Goal: Navigation & Orientation: Find specific page/section

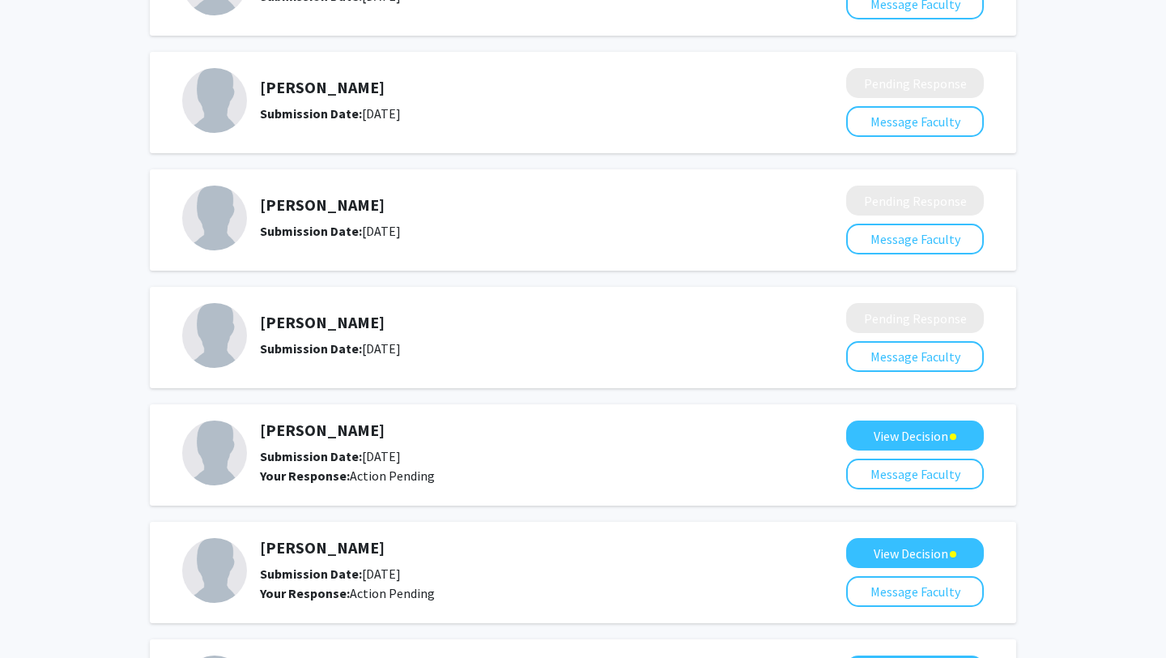
scroll to position [737, 0]
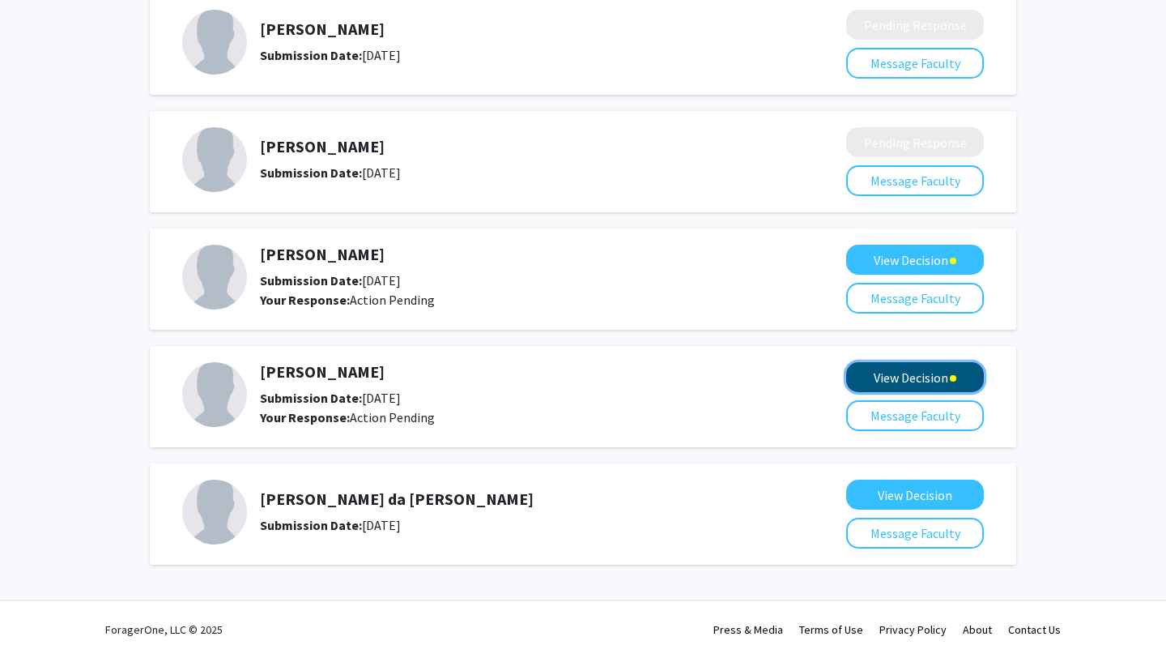
click at [904, 389] on button "View Decision" at bounding box center [915, 377] width 138 height 30
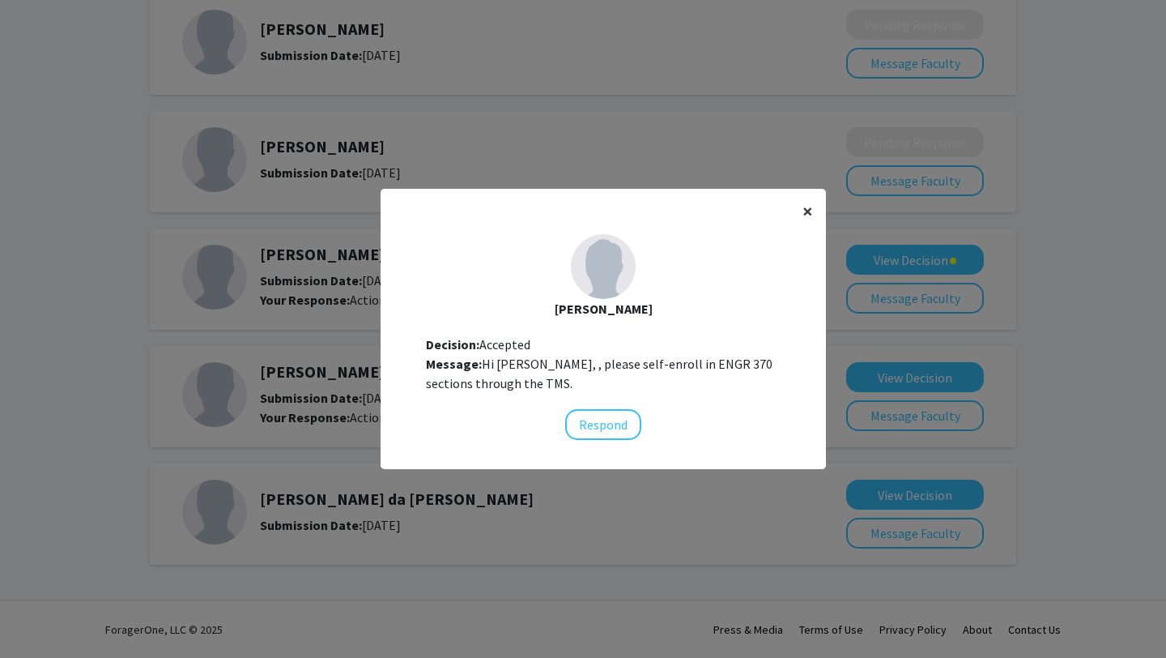
click at [812, 209] on span "×" at bounding box center [808, 210] width 11 height 25
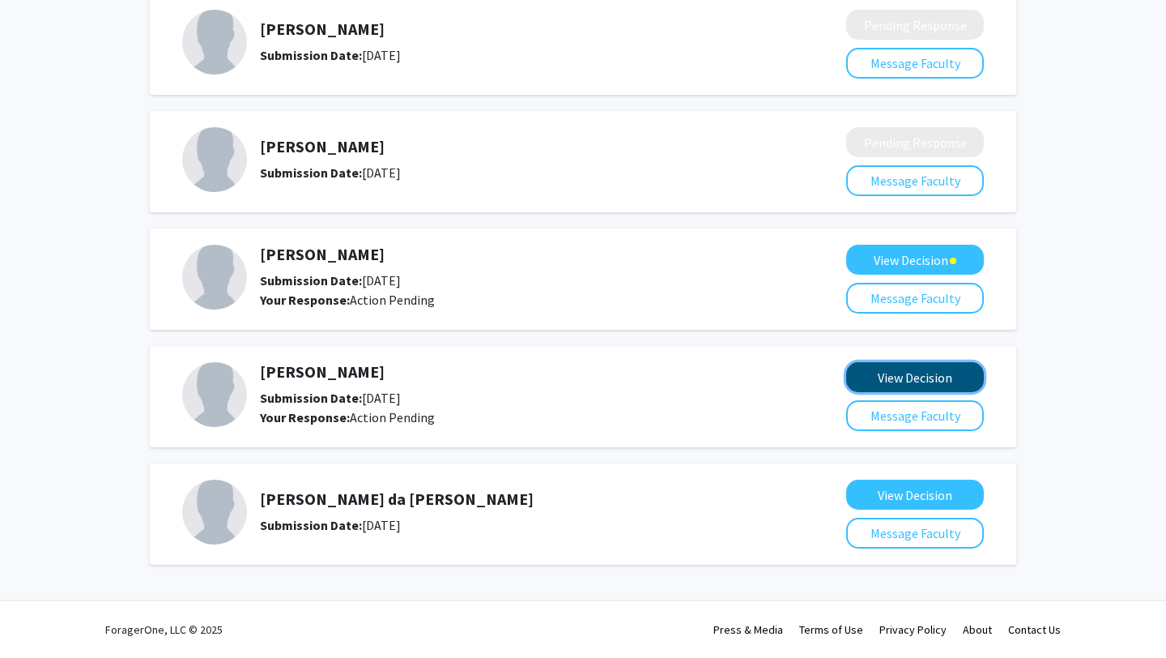
click at [859, 371] on button "View Decision" at bounding box center [915, 377] width 138 height 30
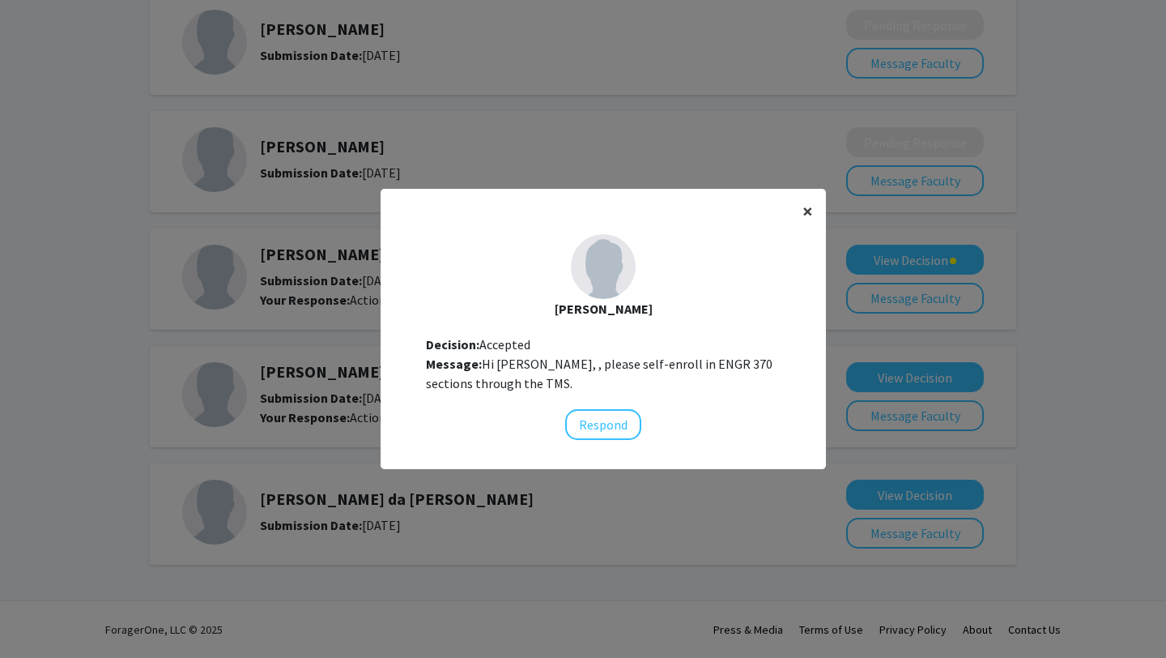
click at [810, 207] on span "×" at bounding box center [808, 210] width 11 height 25
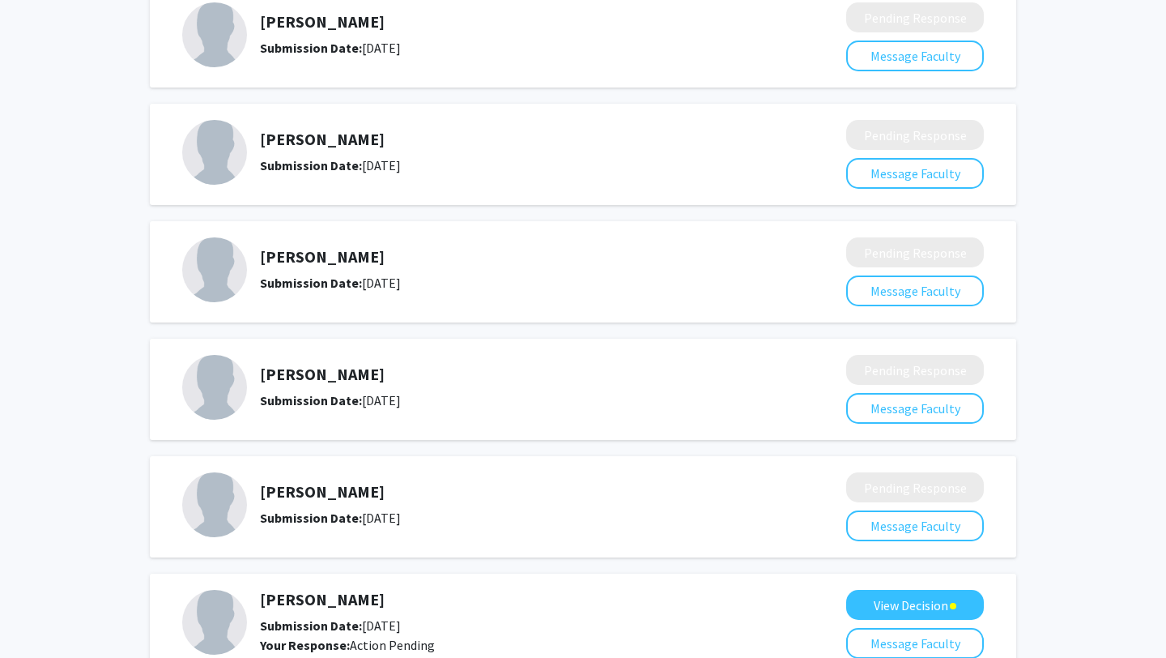
scroll to position [0, 0]
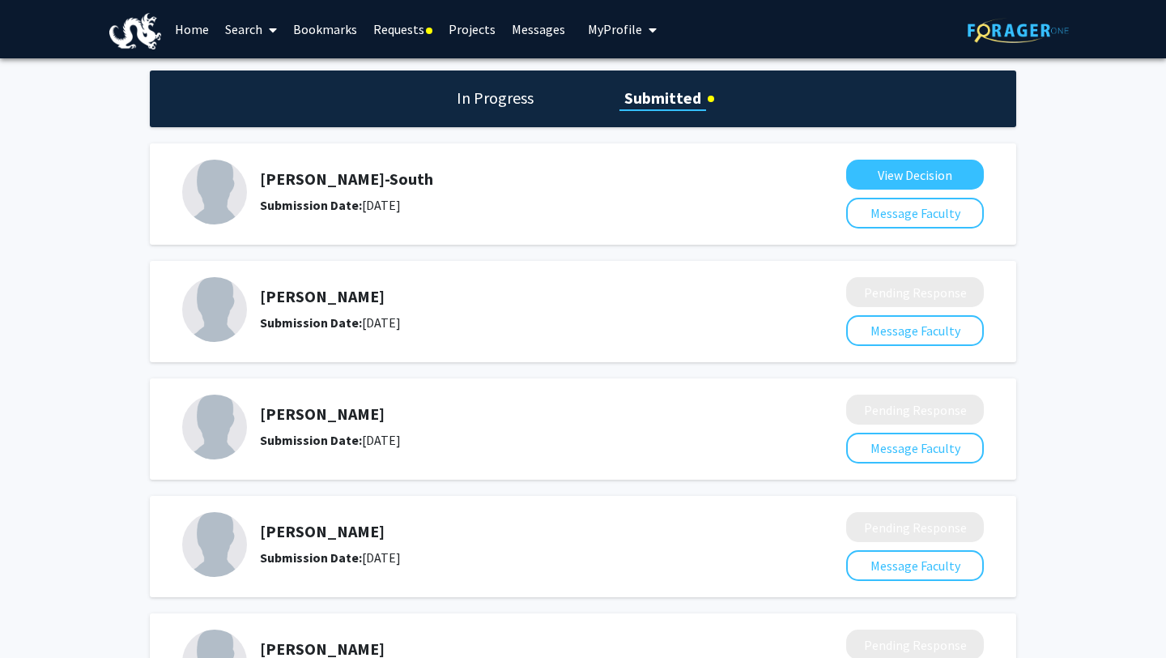
click at [327, 31] on link "Bookmarks" at bounding box center [325, 29] width 80 height 57
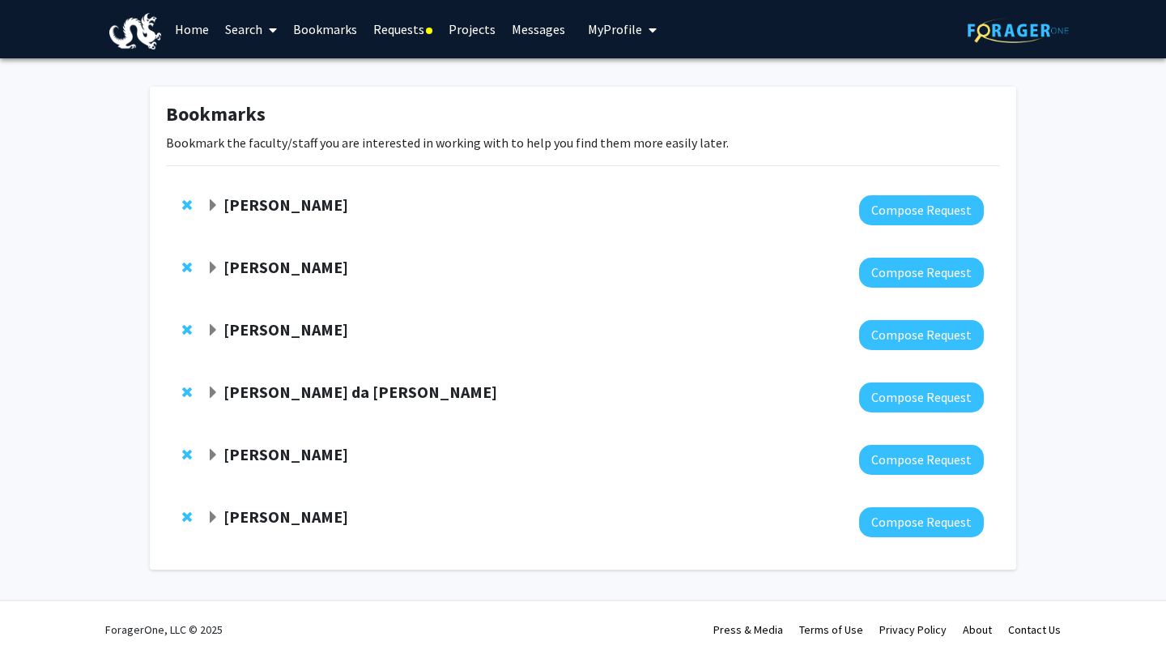
click at [214, 266] on span "Expand Patrick Gurian Bookmark" at bounding box center [213, 268] width 13 height 13
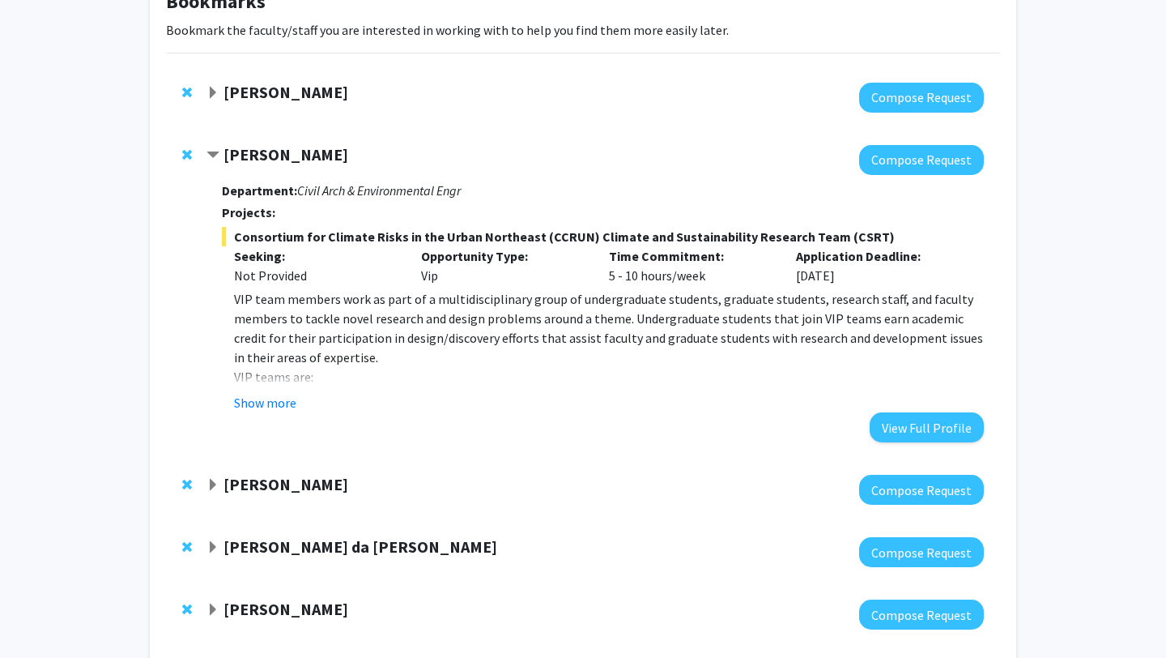
scroll to position [158, 0]
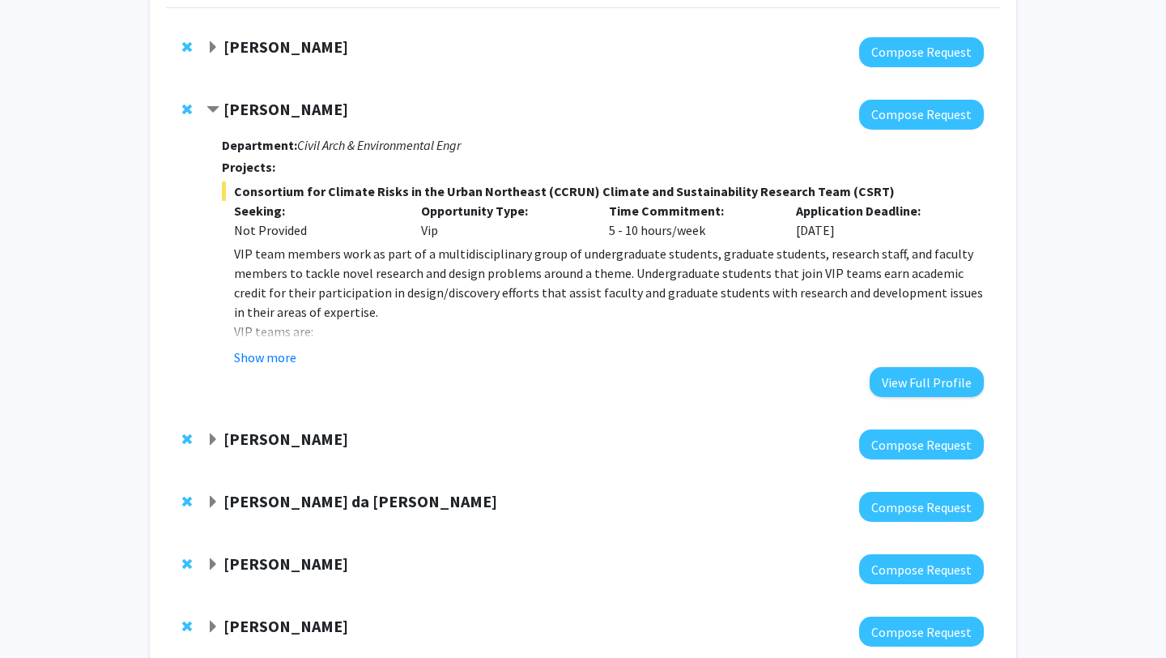
click at [210, 439] on span "Expand Zhiwei Chen Bookmark" at bounding box center [213, 439] width 13 height 13
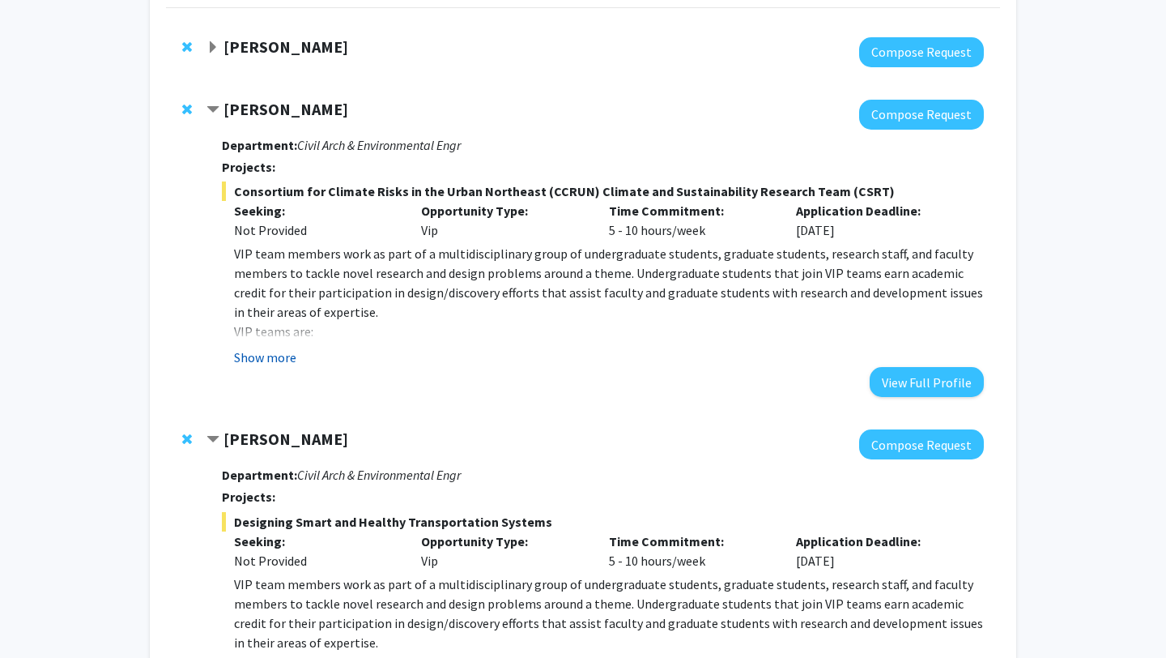
click at [257, 361] on button "Show more" at bounding box center [265, 356] width 62 height 19
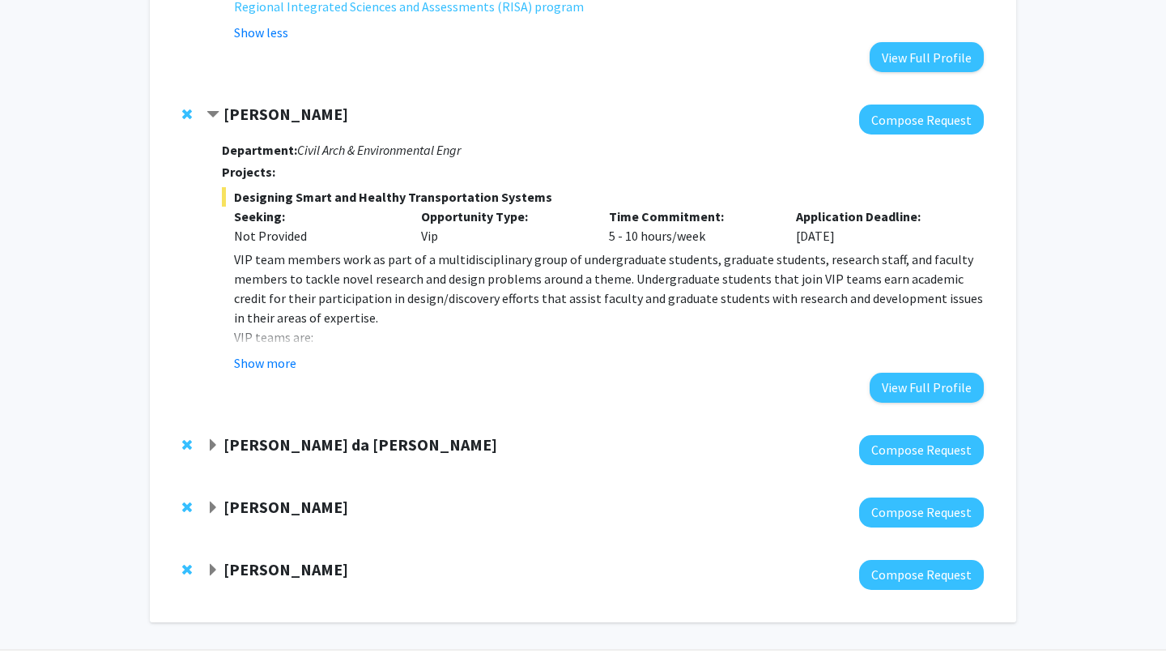
scroll to position [1659, 0]
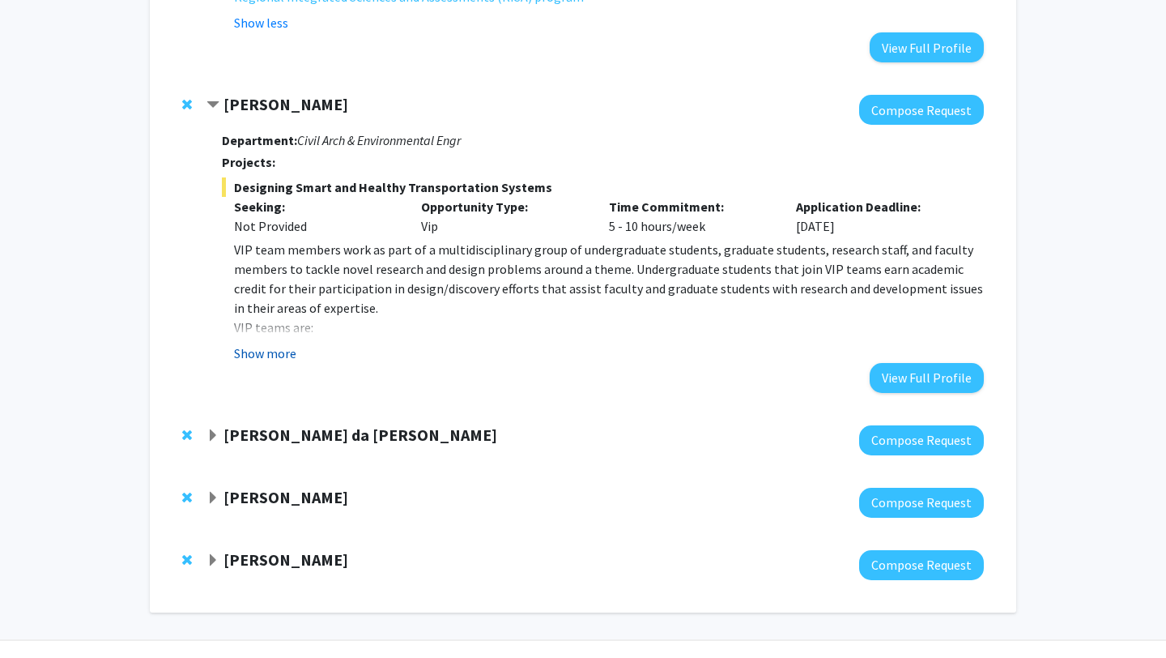
click at [263, 343] on button "Show more" at bounding box center [265, 352] width 62 height 19
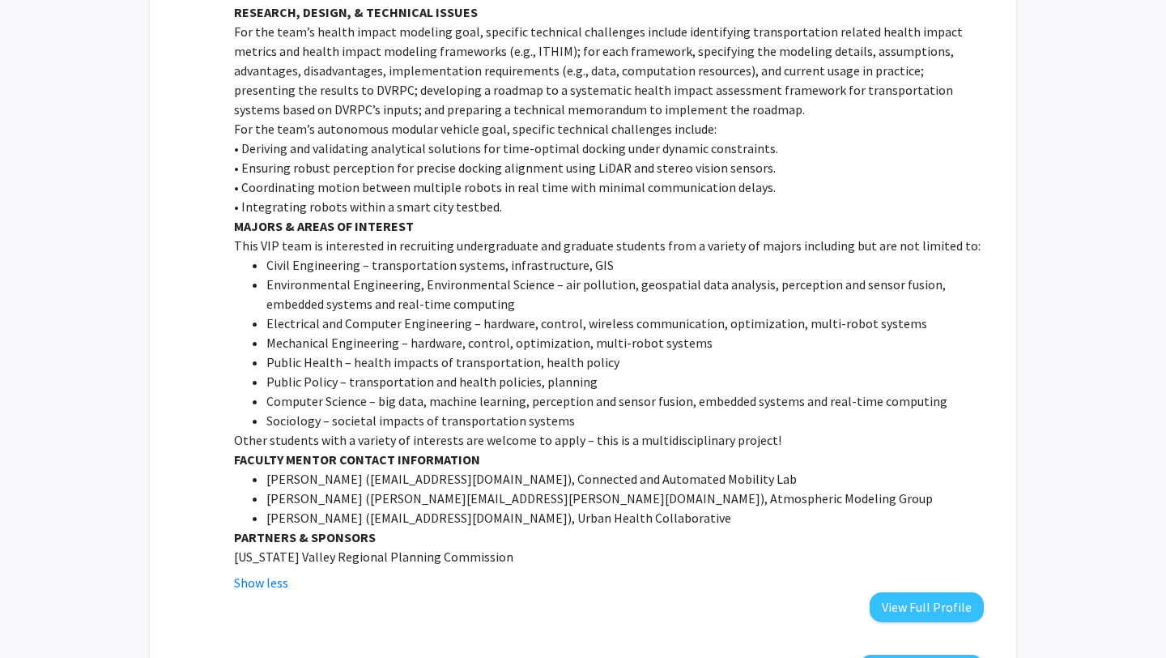
scroll to position [2748, 0]
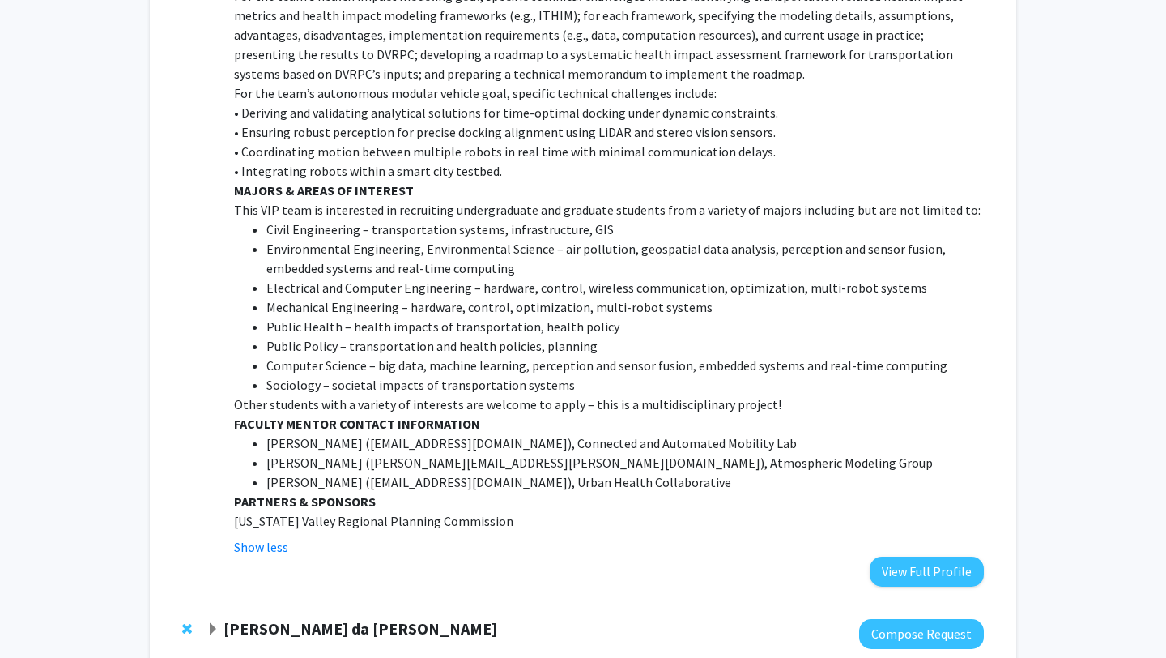
click at [538, 239] on li "Environmental Engineering, Environmental Science – air pollution, geospatial da…" at bounding box center [625, 258] width 718 height 39
click at [539, 239] on li "Environmental Engineering, Environmental Science – air pollution, geospatial da…" at bounding box center [625, 258] width 718 height 39
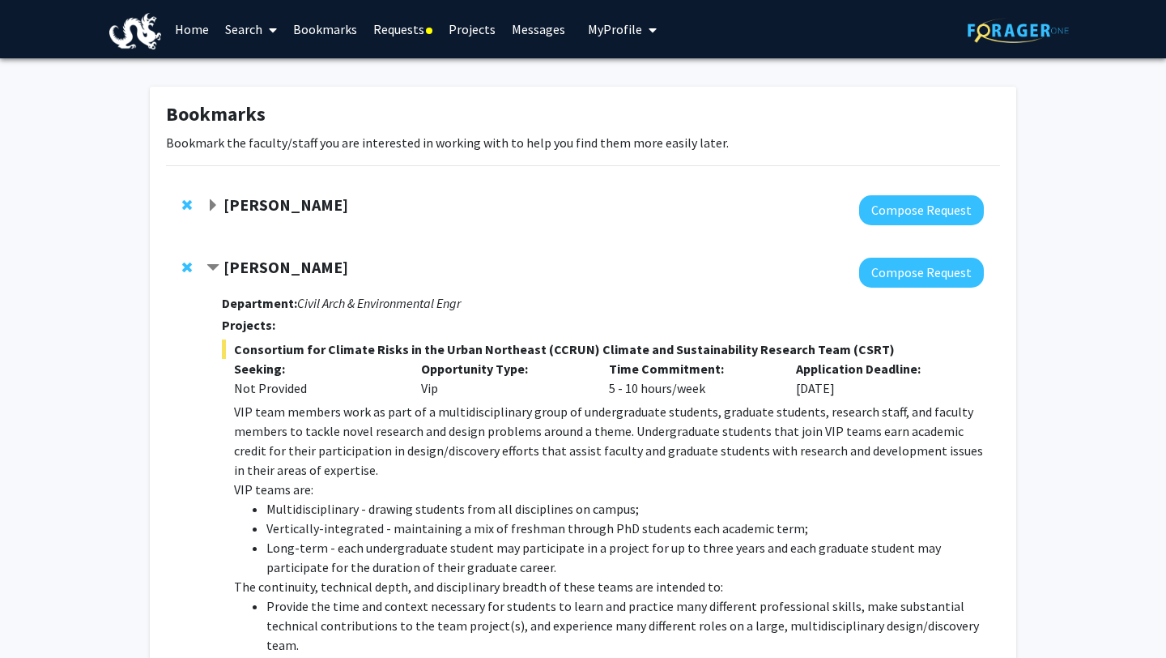
scroll to position [15, 0]
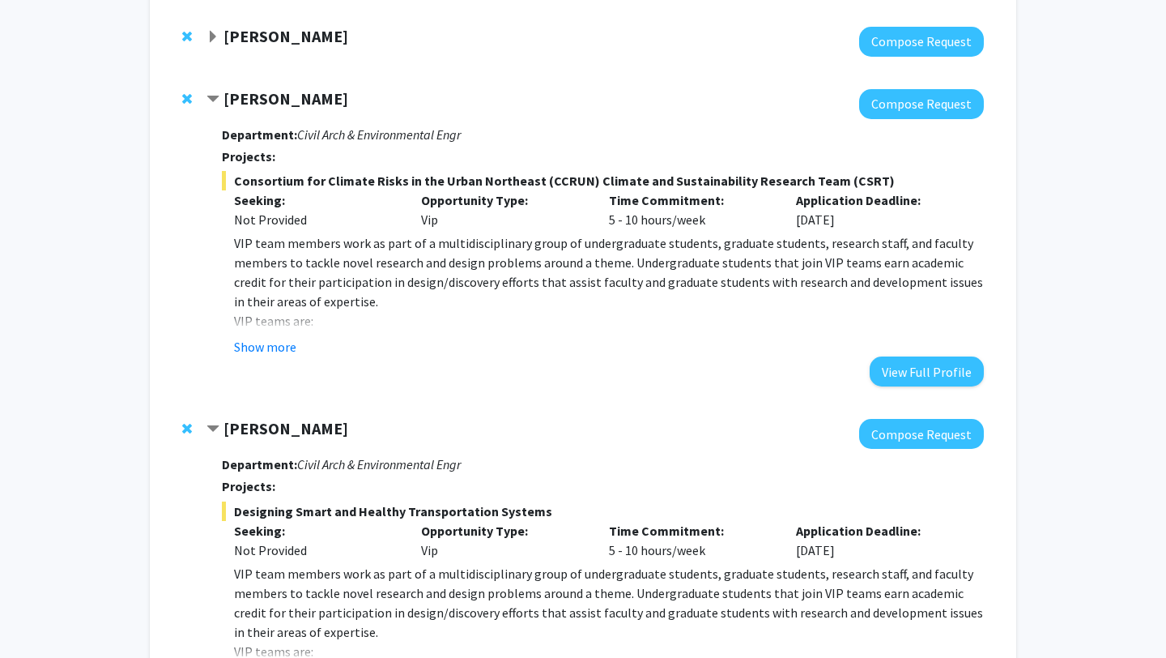
scroll to position [190, 0]
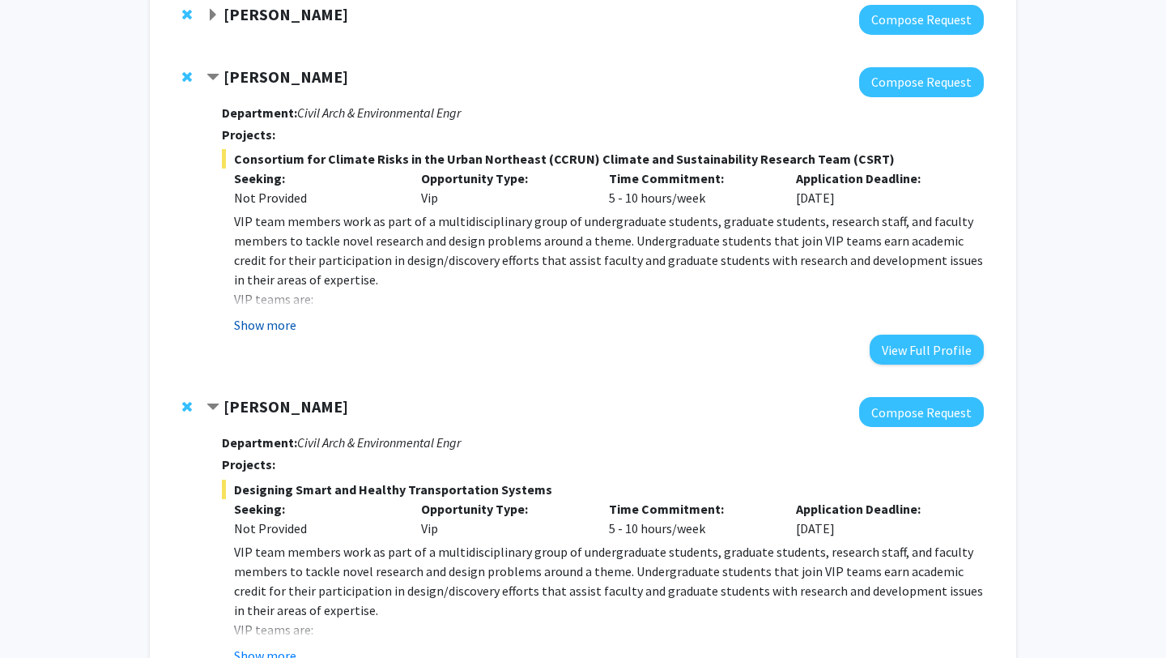
click at [250, 323] on button "Show more" at bounding box center [265, 324] width 62 height 19
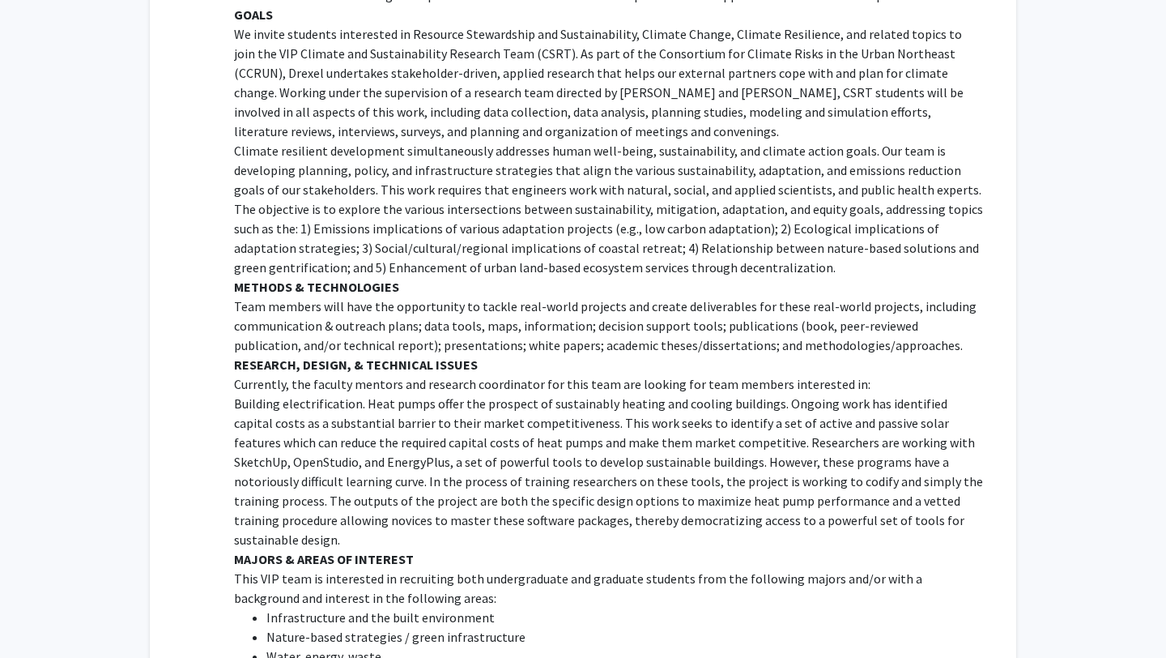
scroll to position [827, 0]
